Goal: Transaction & Acquisition: Purchase product/service

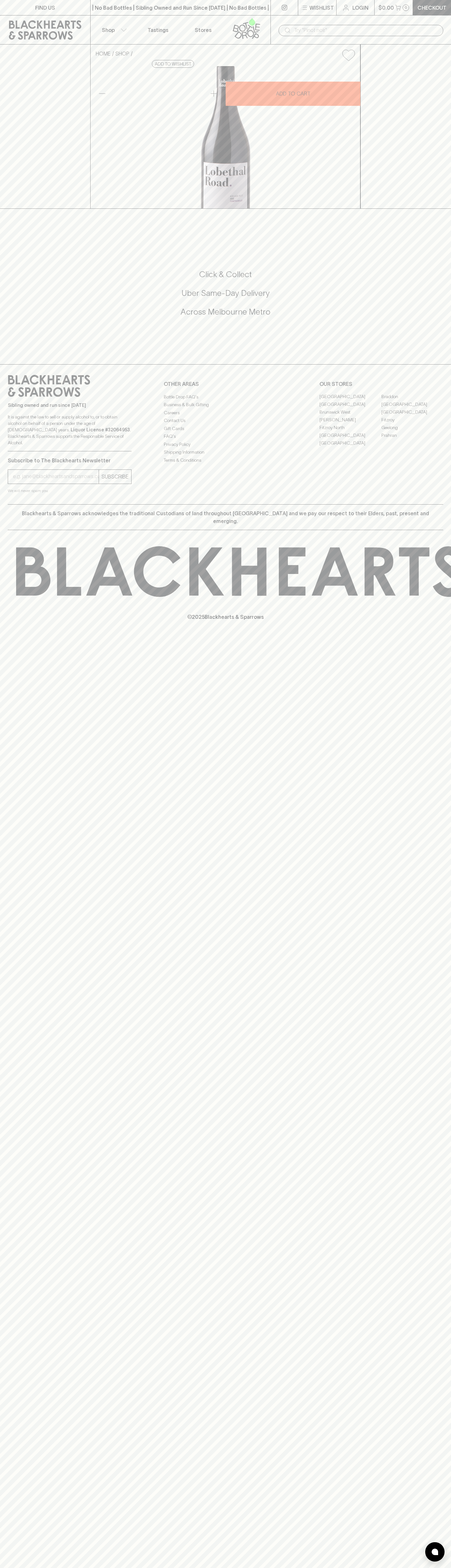
click at [358, 1] on link "Login" at bounding box center [355, 8] width 37 height 15
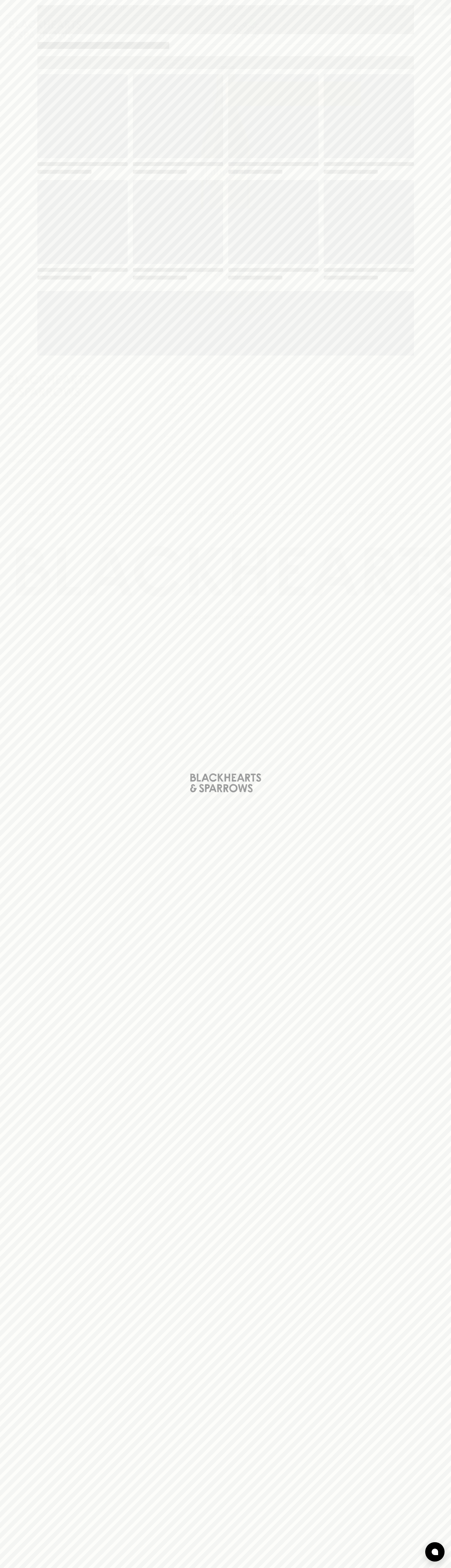
click at [440, 1127] on div "Loading" at bounding box center [225, 784] width 451 height 1568
click at [129, 1567] on html "FIND US | No Bad Bottles | Sibling Owned and Run Since [DATE] | No Bad Bottles …" at bounding box center [225, 784] width 451 height 1568
click at [25, 1567] on html "FIND US | No Bad Bottles | Sibling Owned and Run Since [DATE] | No Bad Bottles …" at bounding box center [225, 784] width 451 height 1568
